Goal: Information Seeking & Learning: Learn about a topic

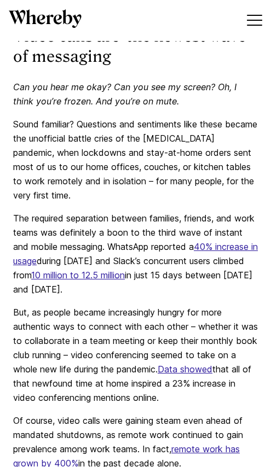
scroll to position [1629, 0]
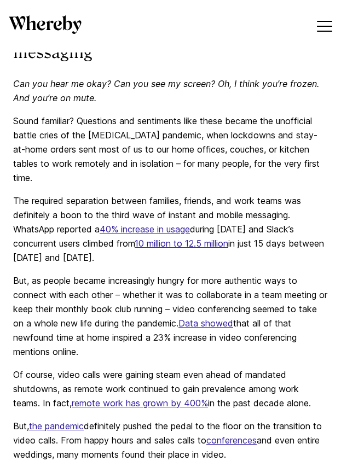
scroll to position [1586, 0]
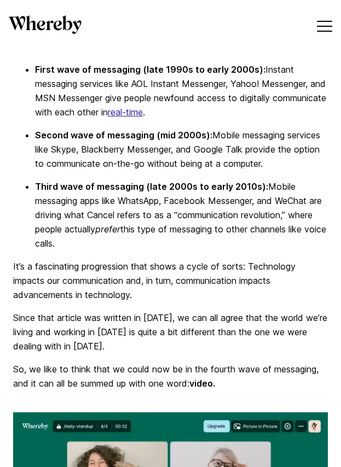
scroll to position [524, 0]
